Goal: Information Seeking & Learning: Learn about a topic

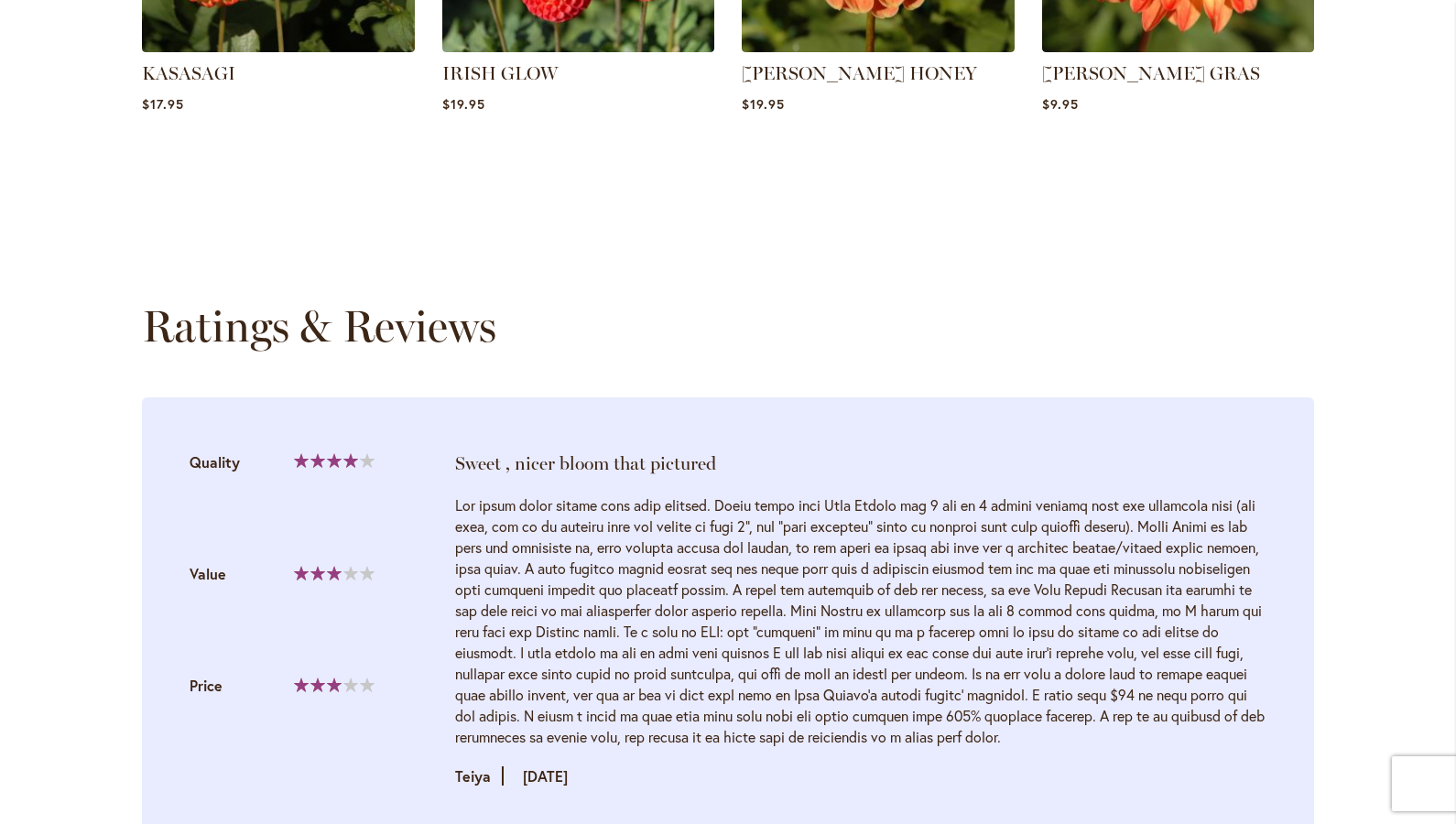
scroll to position [1594, 0]
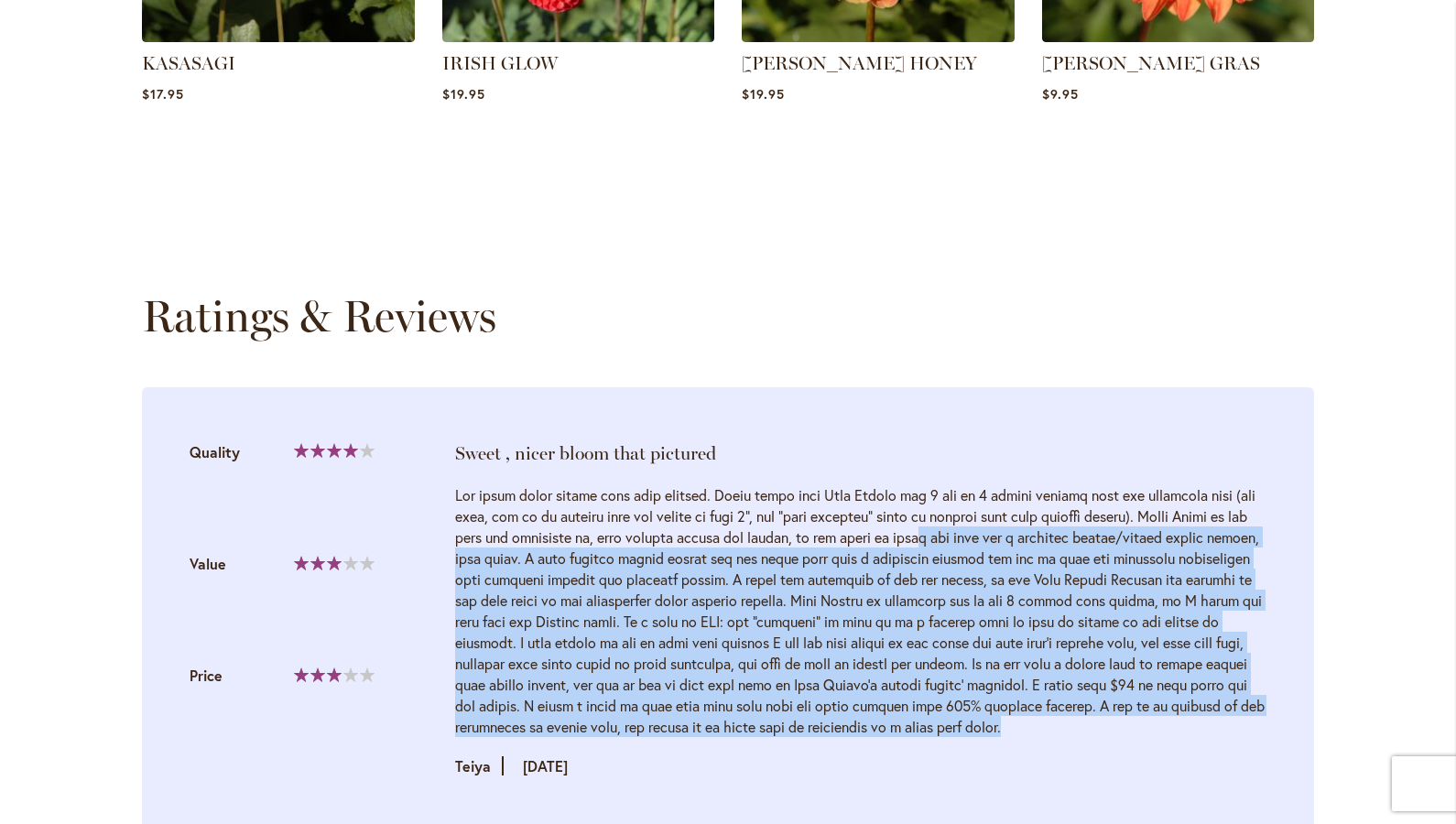
drag, startPoint x: 933, startPoint y: 735, endPoint x: 819, endPoint y: 506, distance: 255.8
click at [819, 506] on div "Review by Teiya Posted on 9/14/24" at bounding box center [861, 630] width 811 height 292
click at [922, 546] on div at bounding box center [861, 610] width 811 height 252
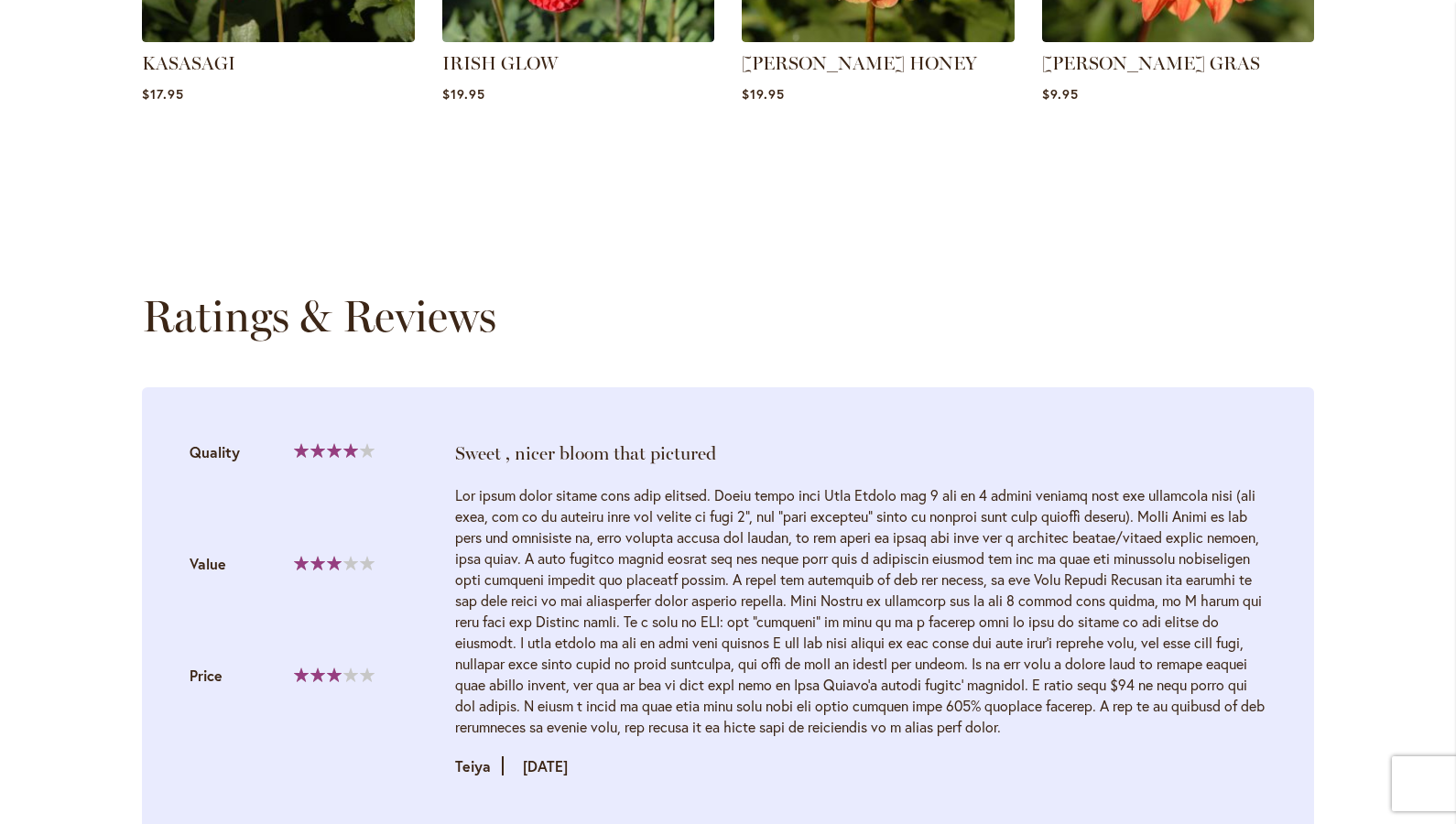
drag, startPoint x: 1004, startPoint y: 574, endPoint x: 1038, endPoint y: 714, distance: 144.1
click at [1038, 714] on div at bounding box center [861, 610] width 811 height 252
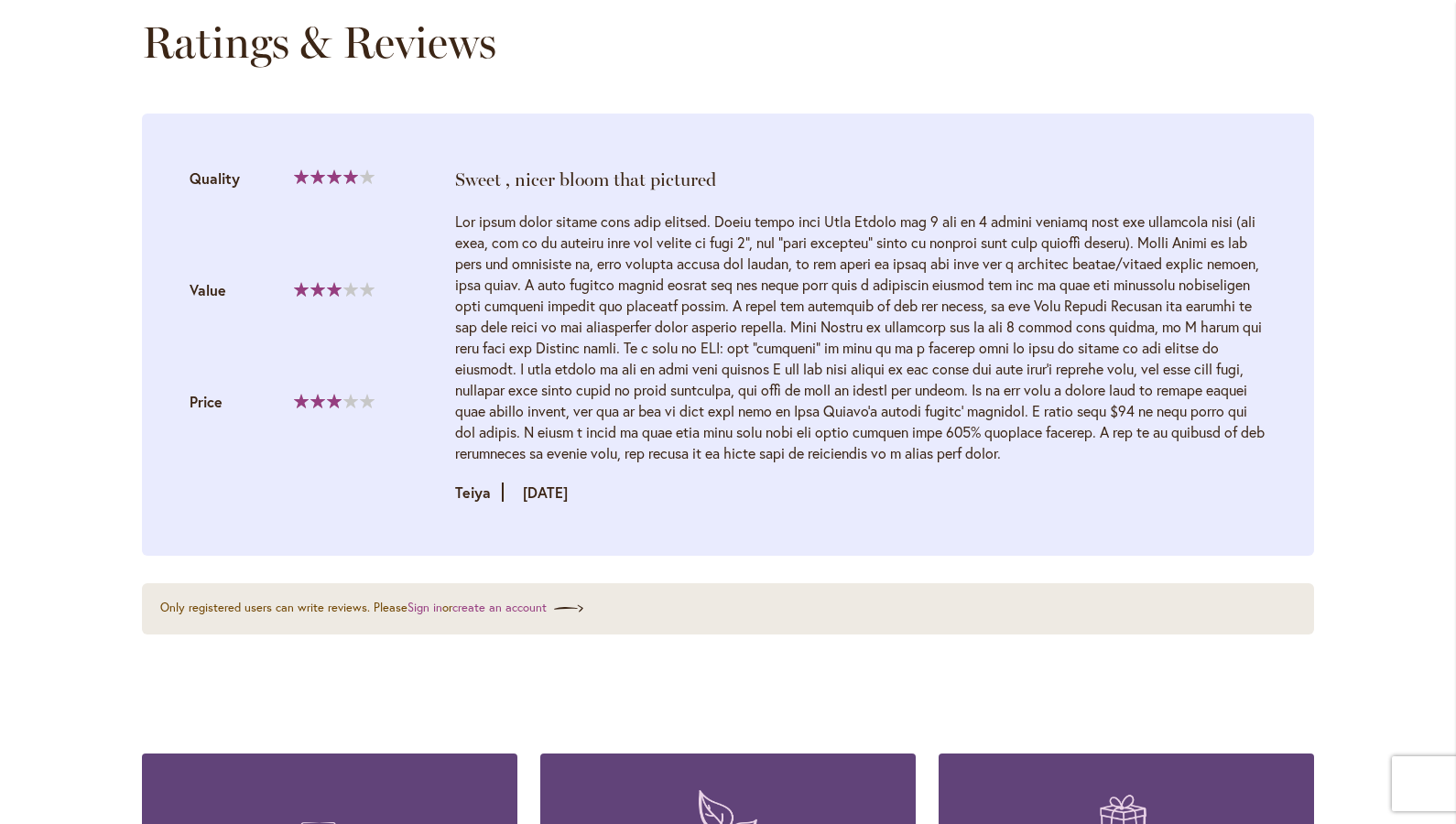
scroll to position [1872, 0]
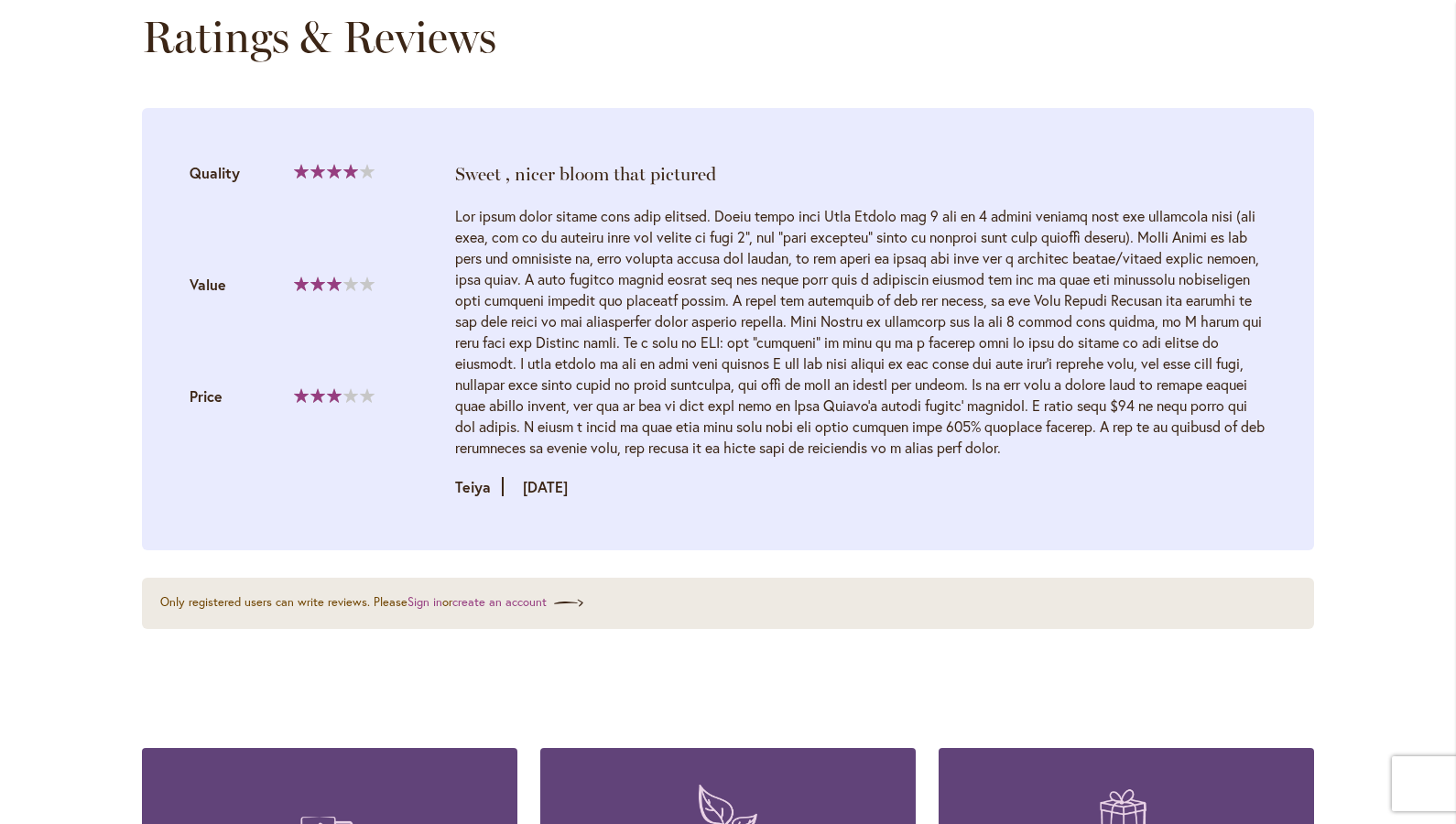
click at [887, 498] on li "Sweet , nicer bloom that pictured Quality 80% Value Price" at bounding box center [728, 328] width 1172 height 442
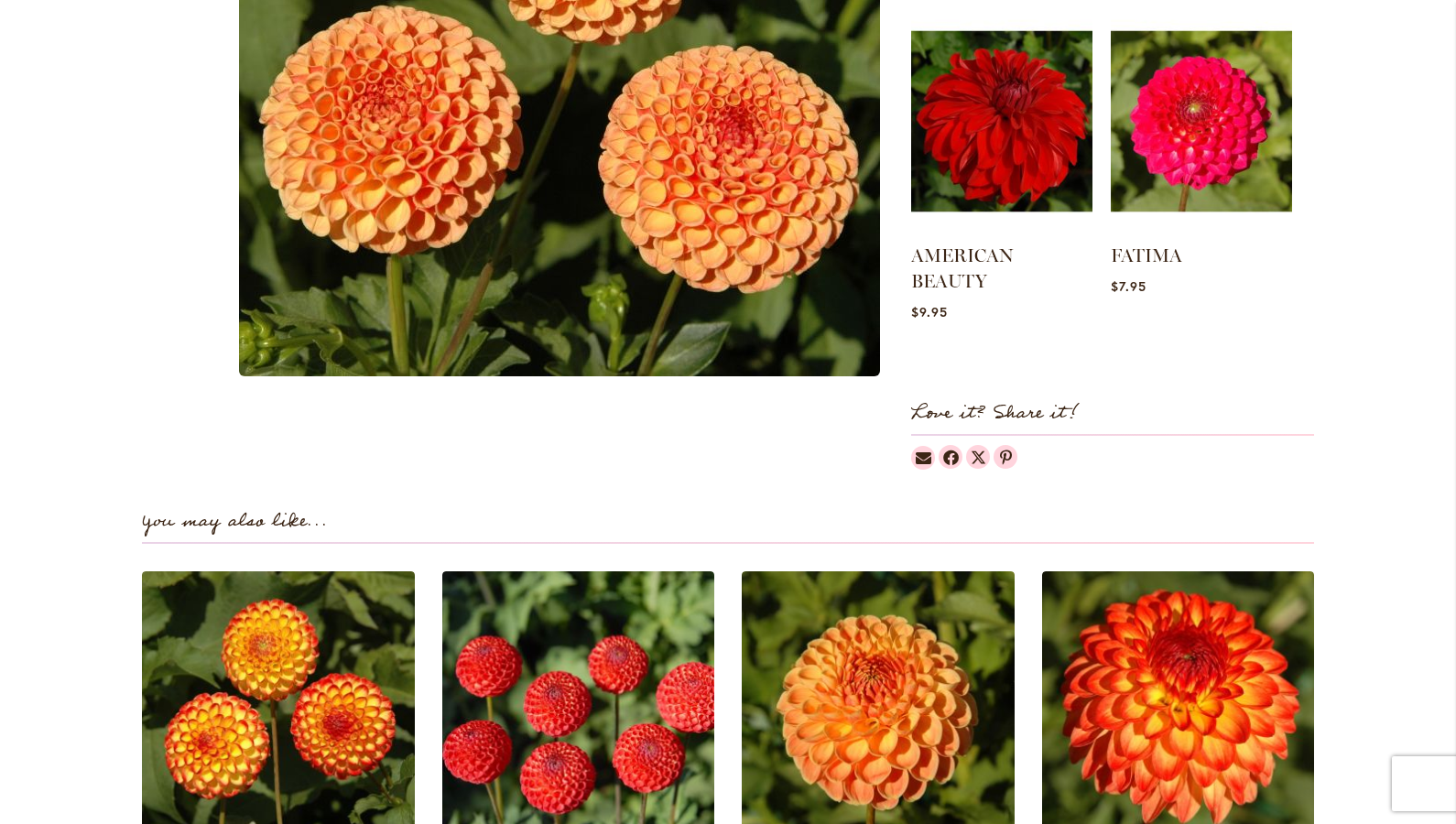
scroll to position [0, 0]
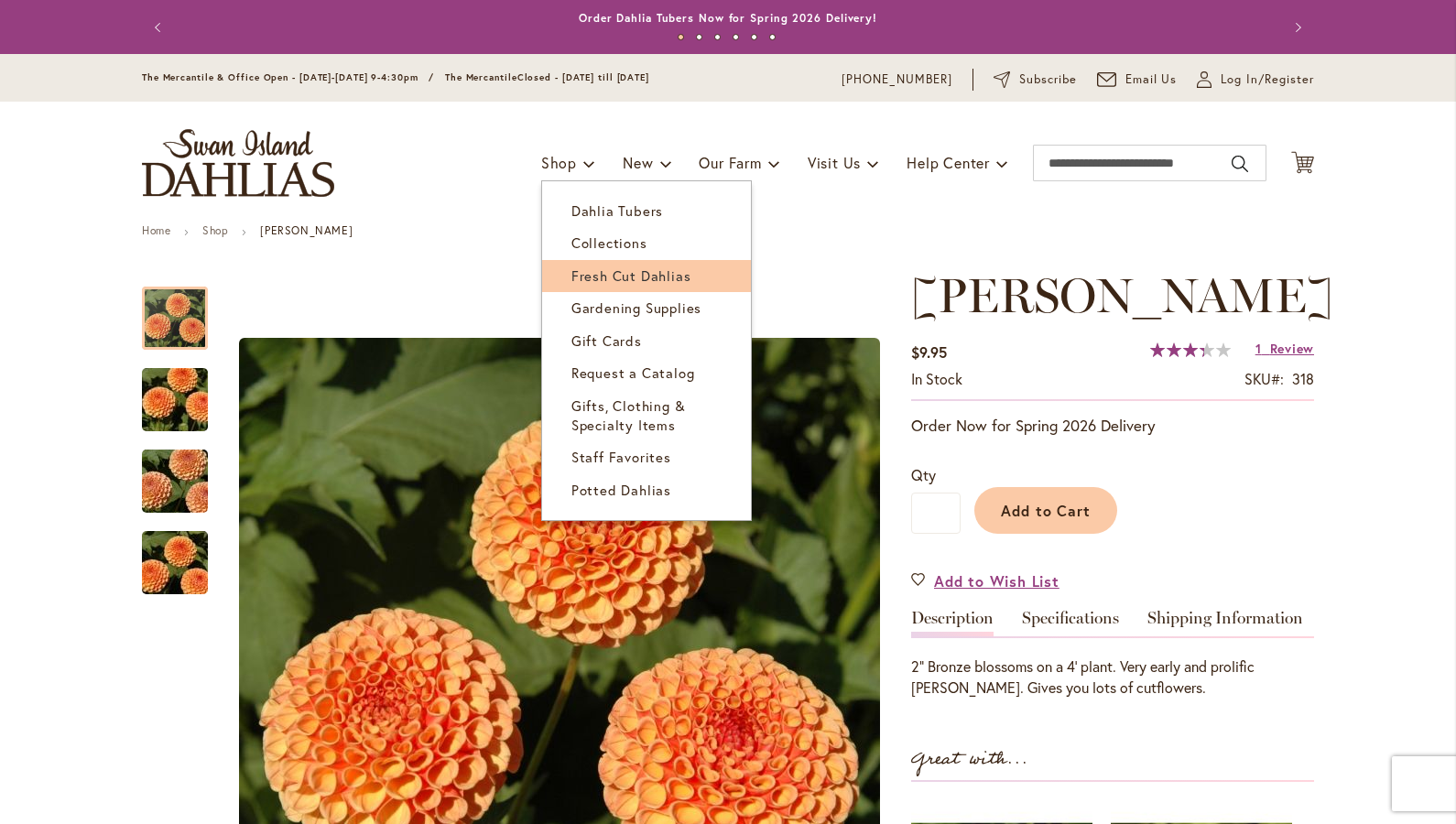
click at [595, 269] on span "Fresh Cut Dahlias" at bounding box center [632, 276] width 120 height 19
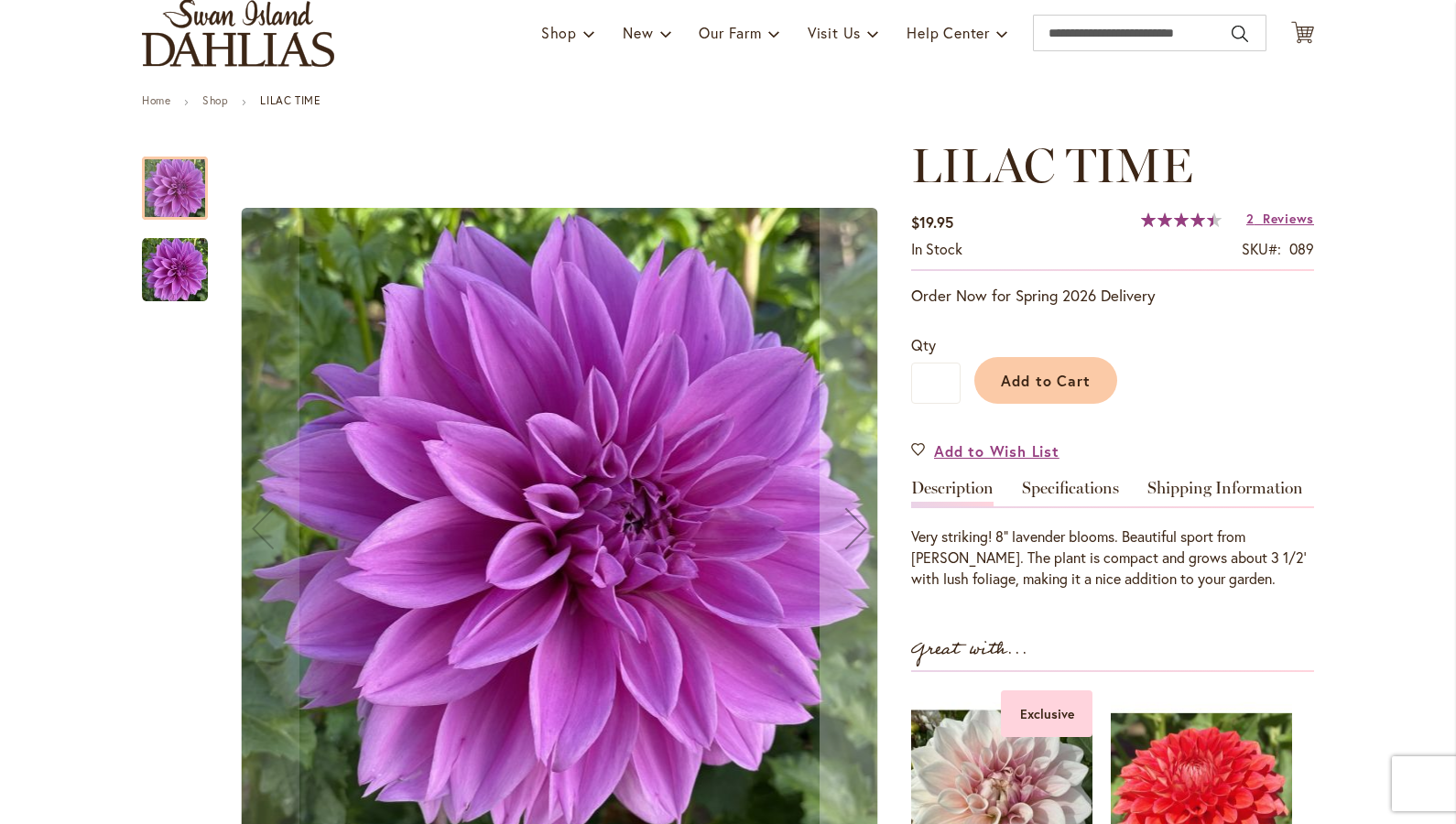
scroll to position [107, 0]
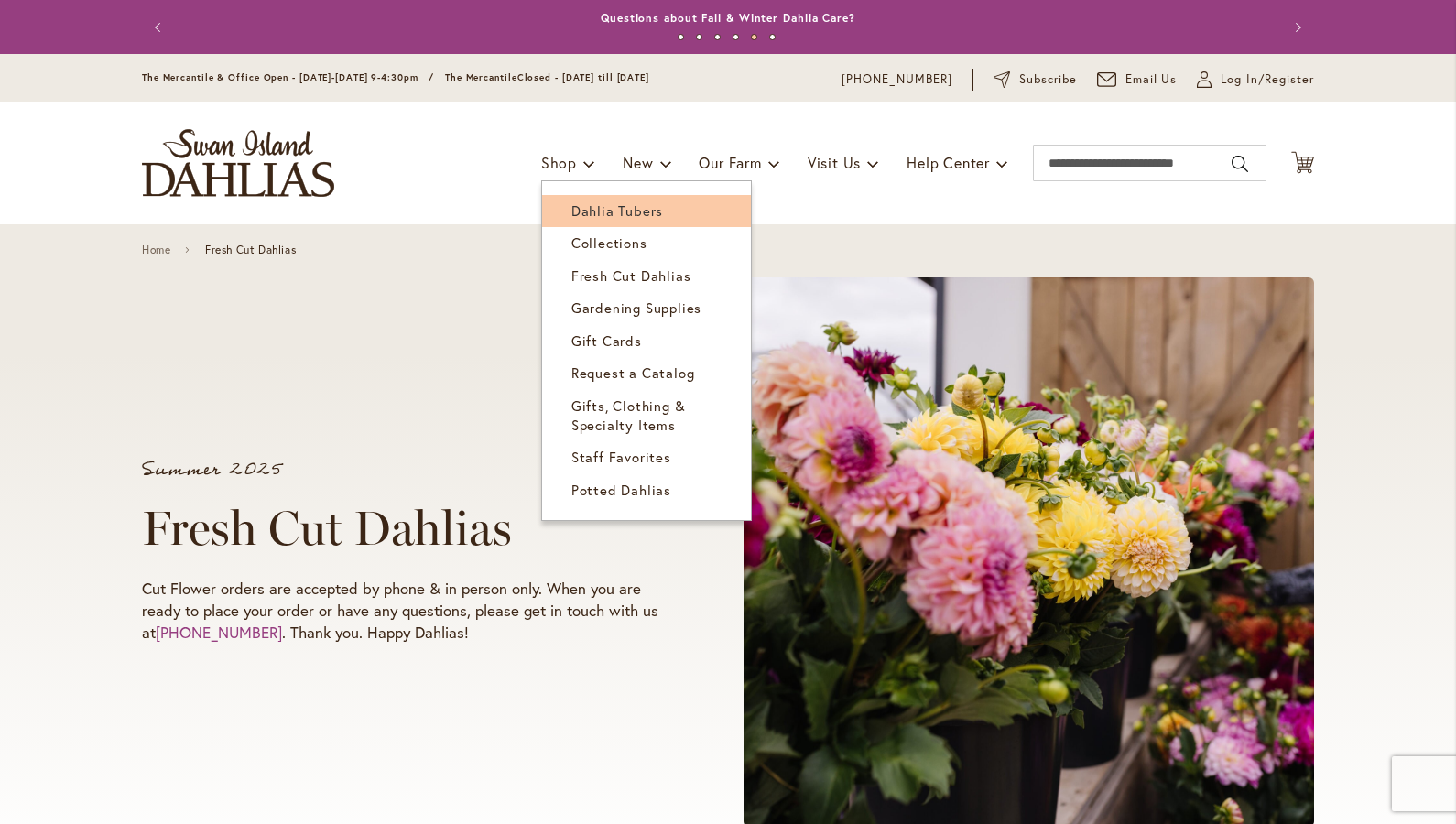
click at [586, 211] on span "Dahlia Tubers" at bounding box center [618, 211] width 92 height 19
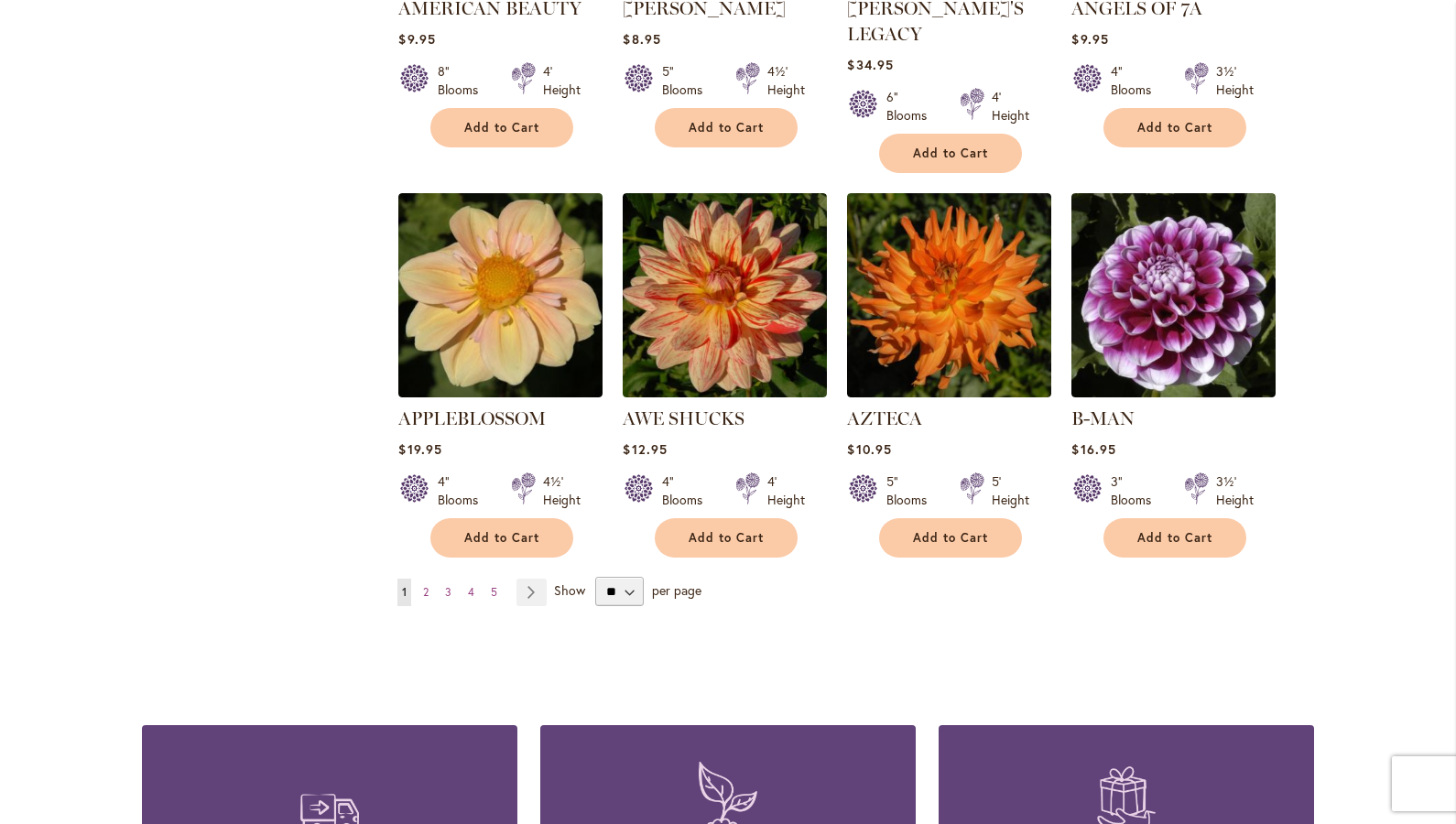
scroll to position [1445, 0]
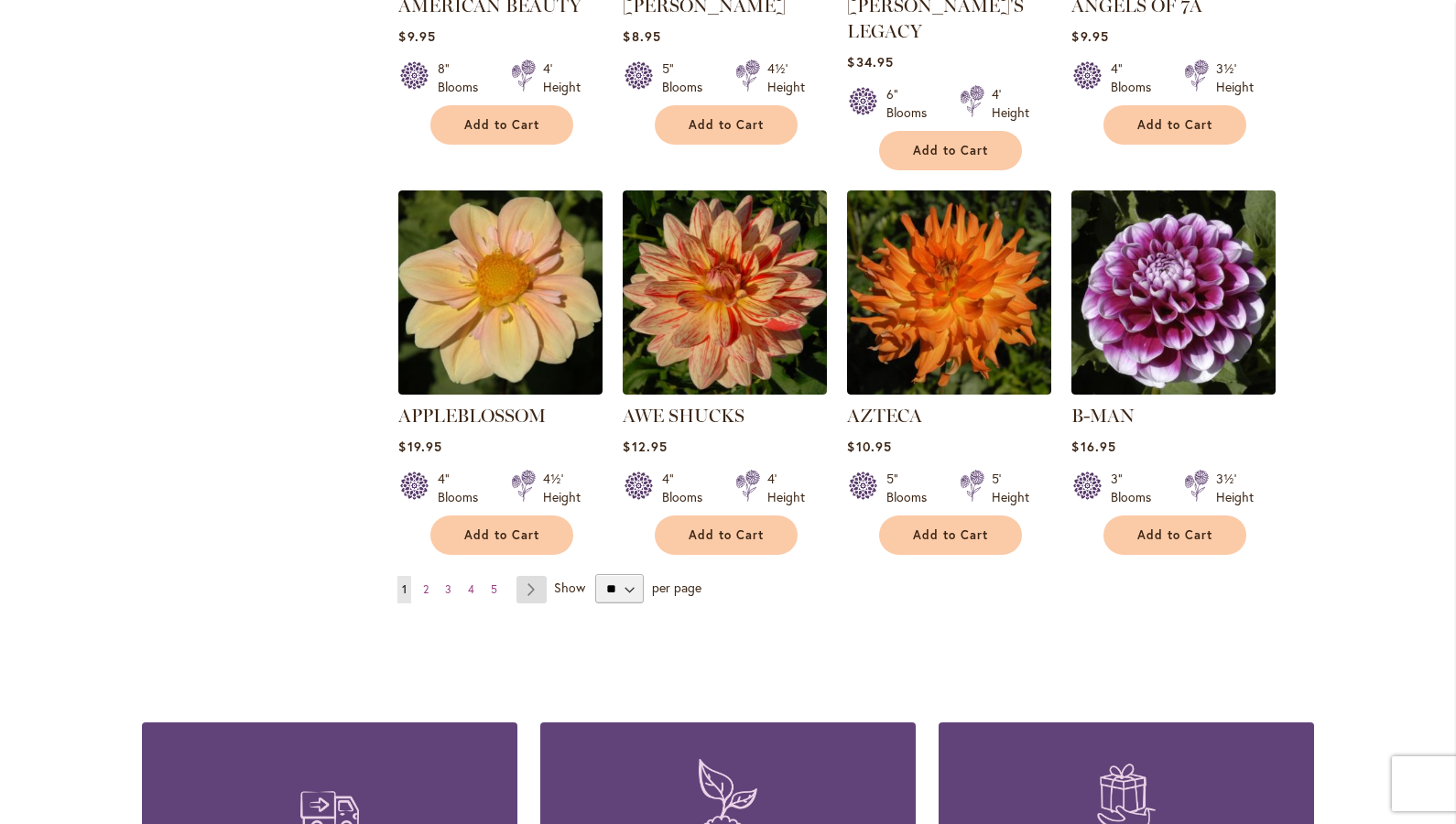
click at [530, 575] on link "Page Next" at bounding box center [531, 588] width 30 height 27
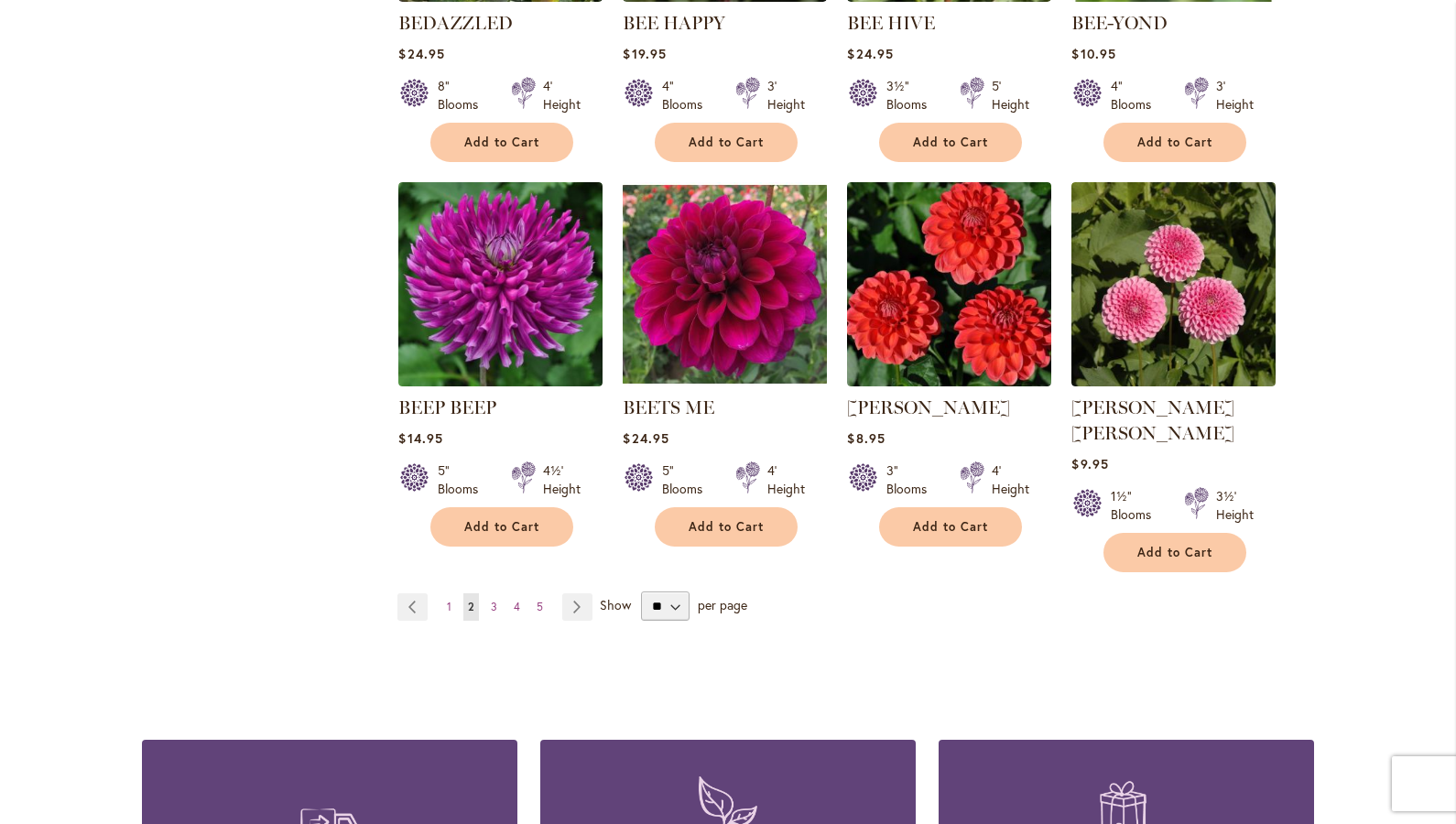
scroll to position [1461, 0]
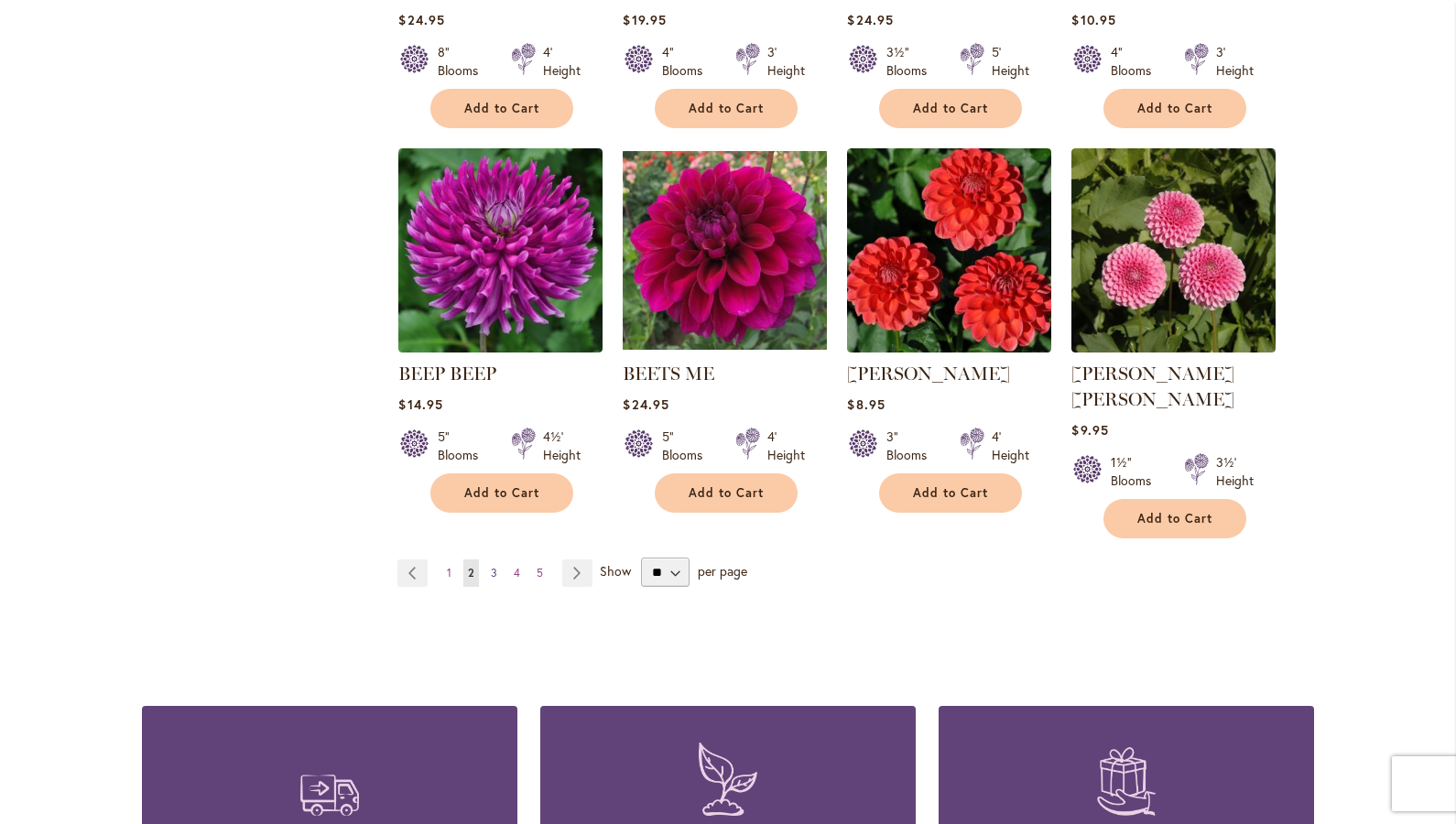
click at [491, 566] on span "3" at bounding box center [494, 572] width 7 height 14
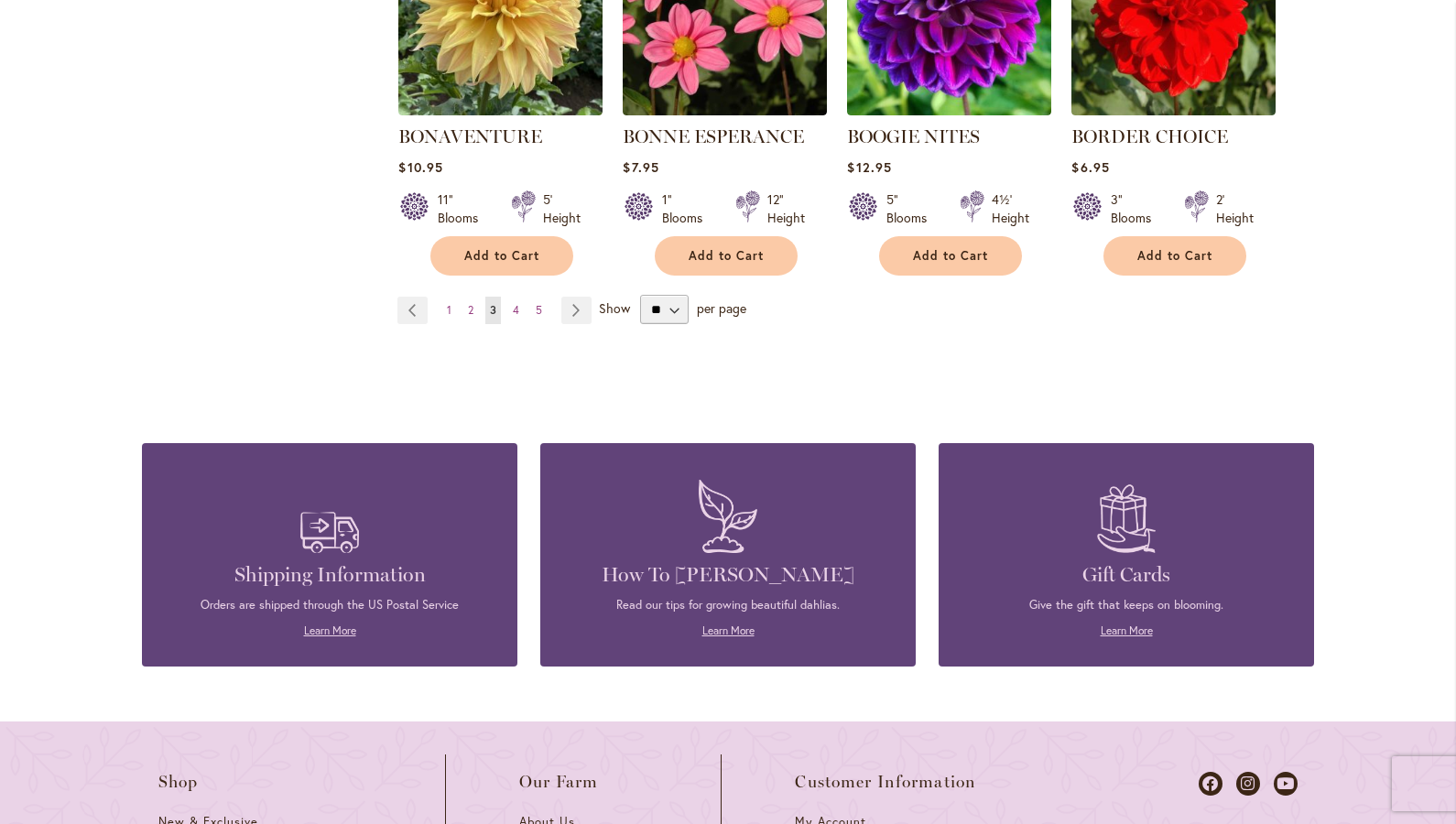
scroll to position [1697, 0]
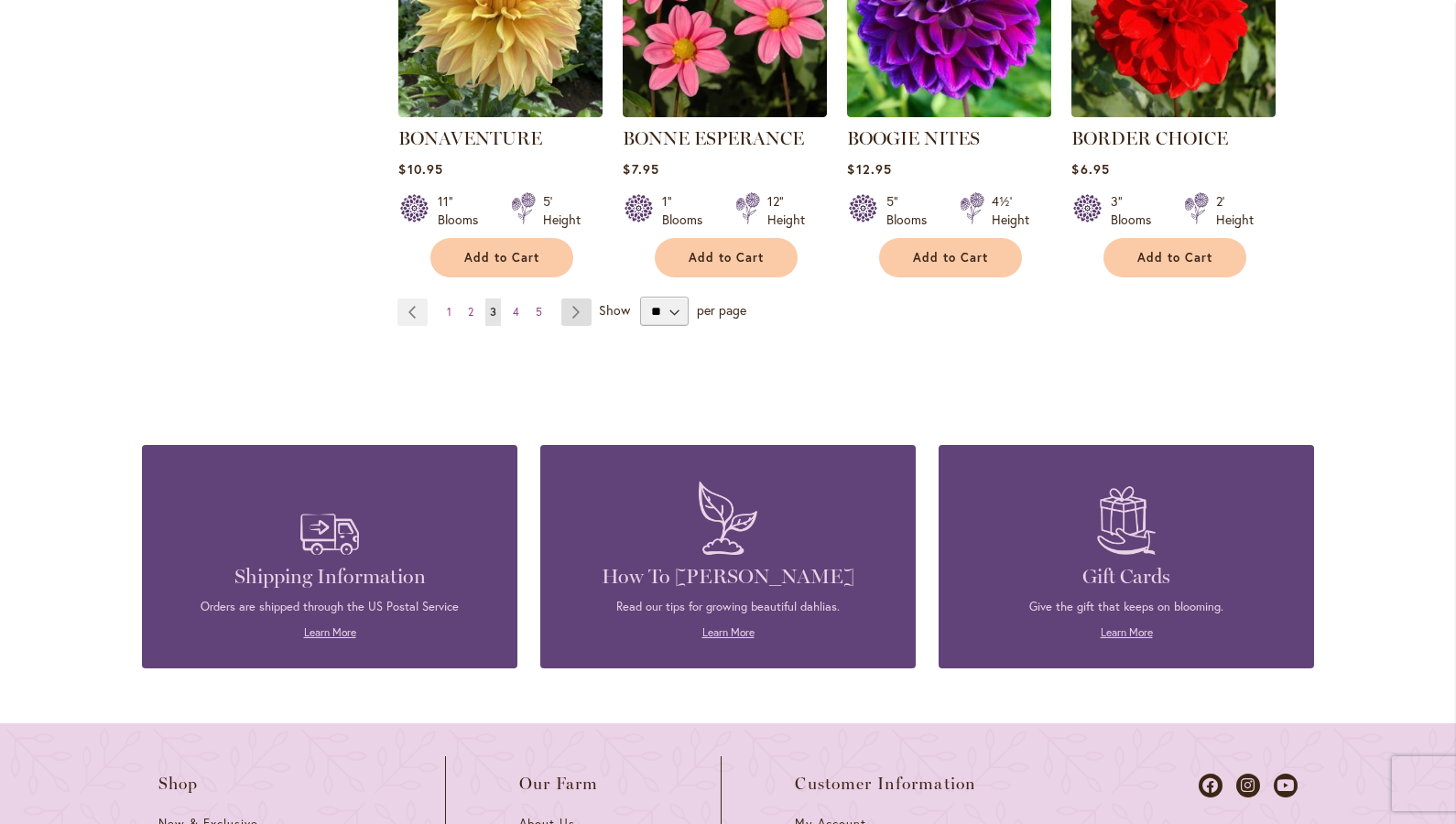
click at [575, 315] on link "Page Next" at bounding box center [576, 312] width 30 height 27
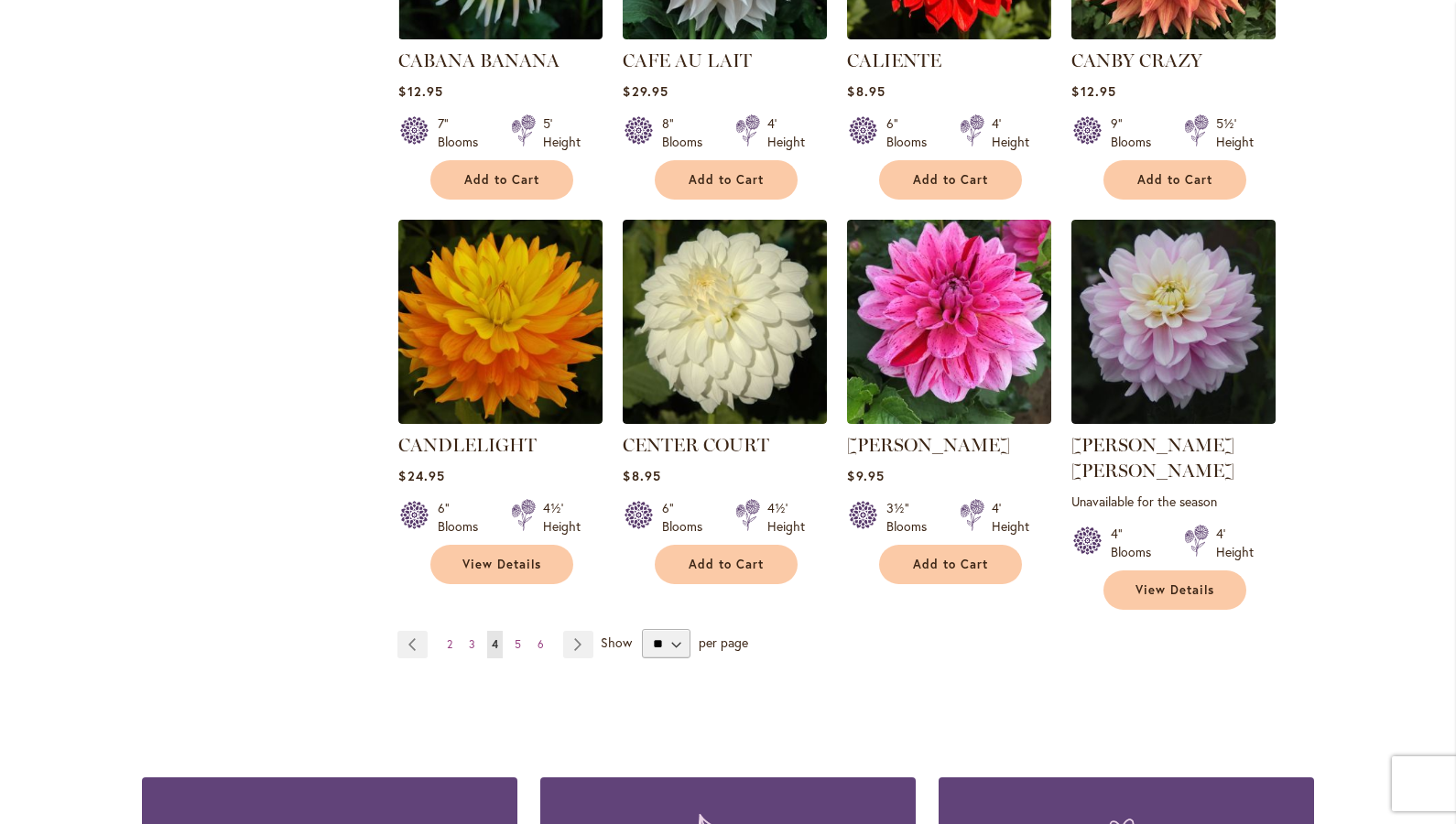
scroll to position [1424, 0]
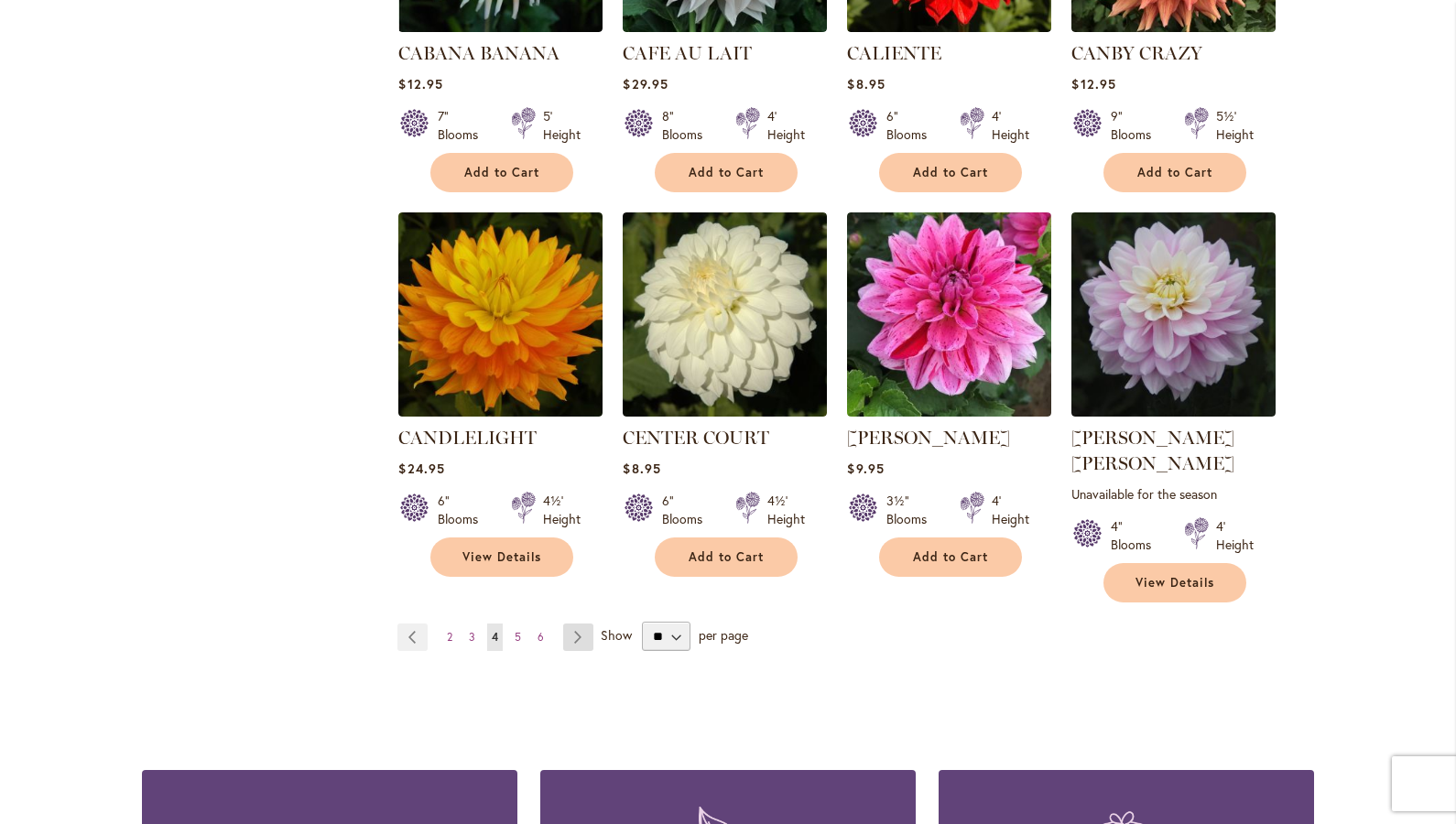
click at [576, 623] on link "Page Next" at bounding box center [578, 636] width 30 height 27
